Goal: Task Accomplishment & Management: Manage account settings

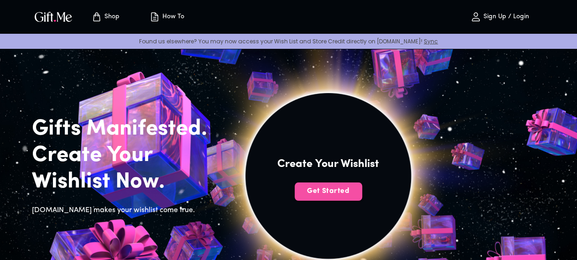
click at [362, 196] on span "Get Started" at bounding box center [329, 191] width 68 height 10
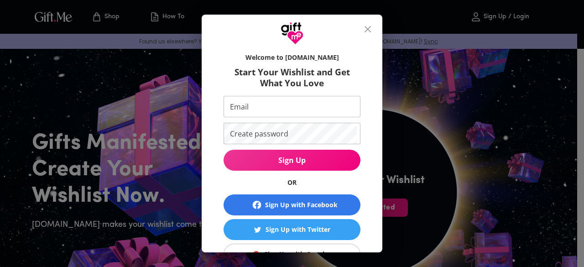
drag, startPoint x: 291, startPoint y: 202, endPoint x: 284, endPoint y: 181, distance: 22.2
click at [284, 181] on form "Welcome to Gift.me Start Your Wishlist and Get What You Love Email Email Create…" at bounding box center [292, 165] width 137 height 235
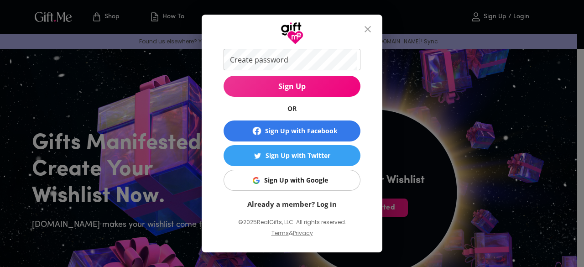
click at [272, 182] on div "Sign Up with Google" at bounding box center [296, 180] width 64 height 10
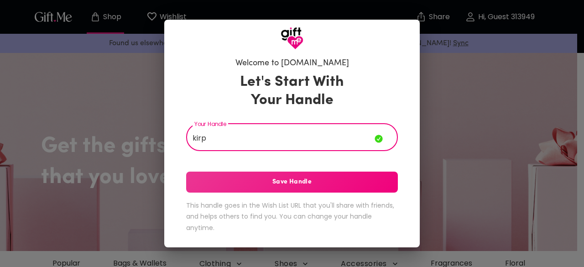
type input "kirp"
click at [356, 177] on span "Save Handle" at bounding box center [292, 182] width 212 height 10
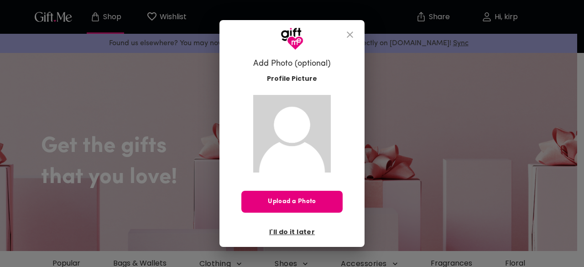
click at [355, 30] on button "close" at bounding box center [350, 35] width 22 height 22
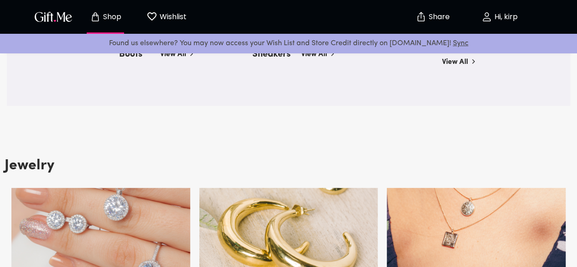
scroll to position [1220, 0]
